Goal: Information Seeking & Learning: Stay updated

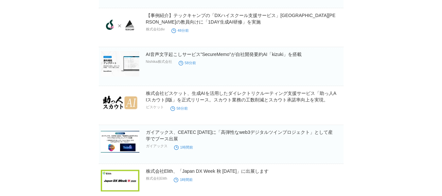
scroll to position [810, 0]
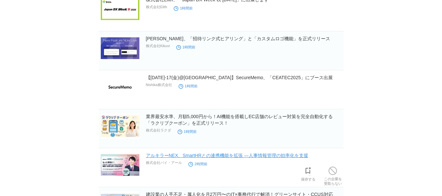
click at [259, 156] on link "アルキラーNEX、SmartHRとの連携機能を拡張 ―人事情報管理の効率化を支援" at bounding box center [227, 155] width 162 height 5
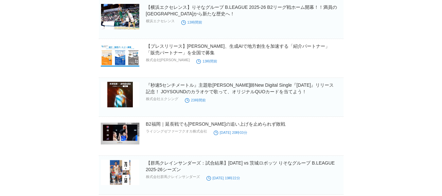
scroll to position [1324, 0]
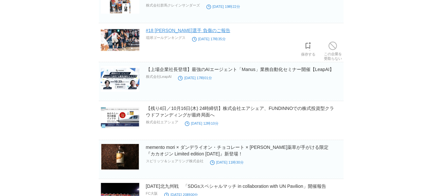
click at [176, 33] on link "#18 [PERSON_NAME]選手 負傷のご報告" at bounding box center [188, 30] width 84 height 5
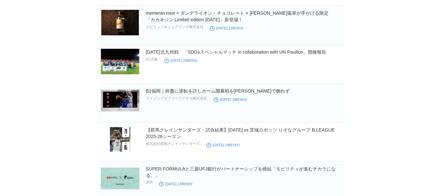
scroll to position [1629, 0]
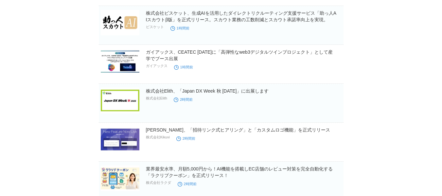
scroll to position [1629, 0]
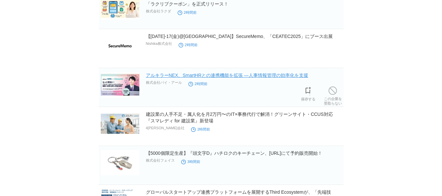
click at [284, 76] on link "アルキラーNEX、SmartHRとの連携機能を拡張 ―人事情報管理の効率化を支援" at bounding box center [227, 75] width 162 height 5
